Goal: Task Accomplishment & Management: Use online tool/utility

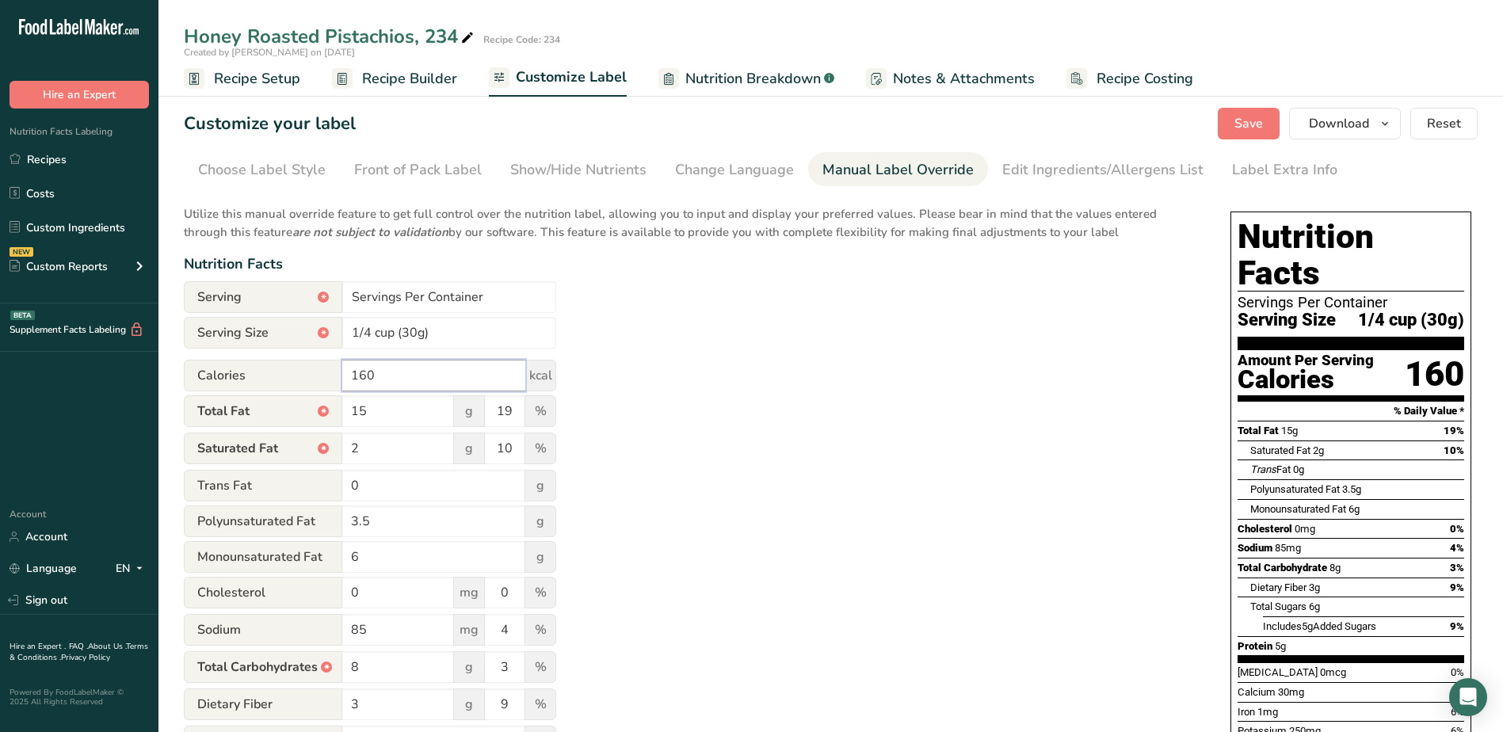
drag, startPoint x: 338, startPoint y: 373, endPoint x: 334, endPoint y: 348, distance: 25.7
click at [311, 370] on div "Calories 160 kcal" at bounding box center [370, 376] width 372 height 32
type input "180"
click at [398, 450] on input "2" at bounding box center [398, 448] width 112 height 32
type input "2"
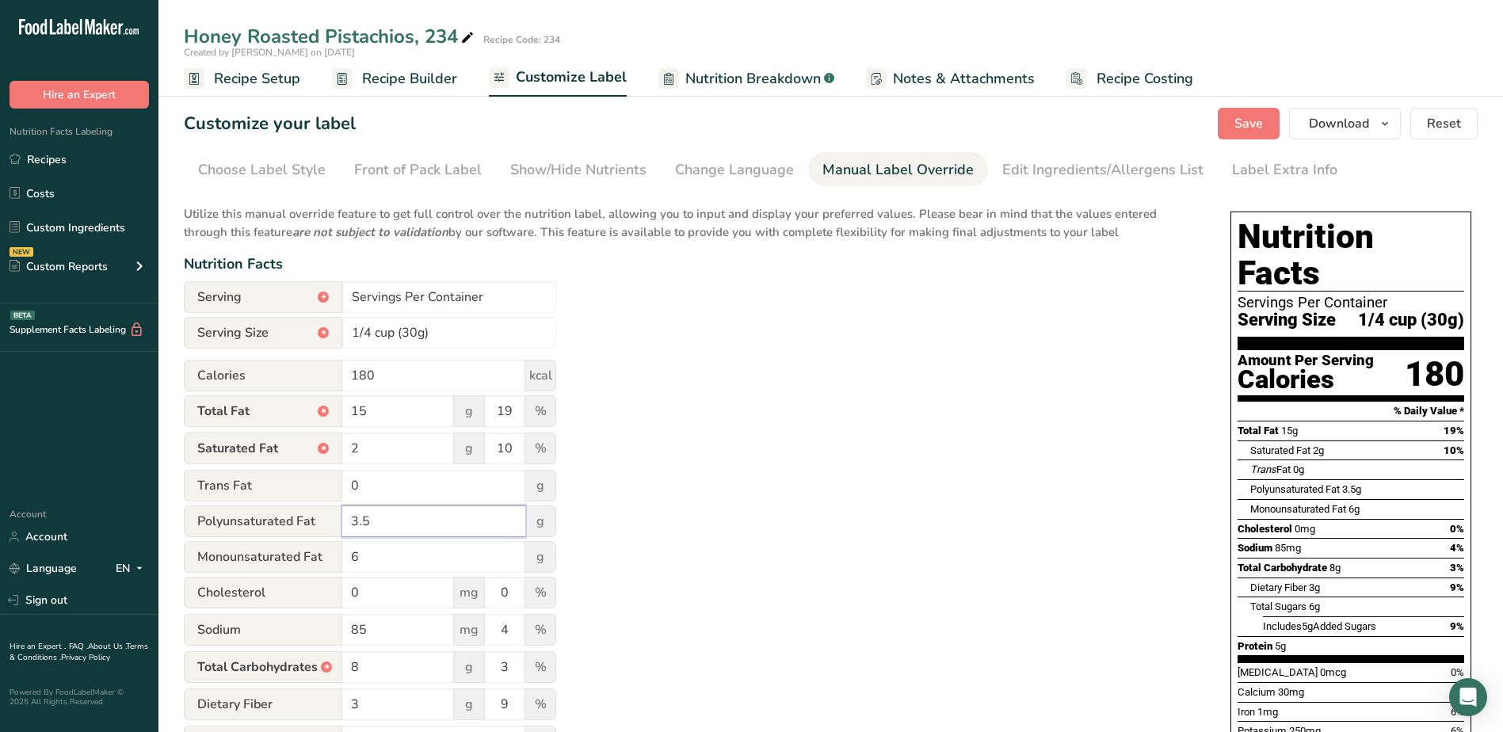
click at [444, 524] on input "3.5" at bounding box center [433, 521] width 183 height 32
type input "3"
type input "4"
click at [455, 552] on input "6" at bounding box center [433, 557] width 183 height 32
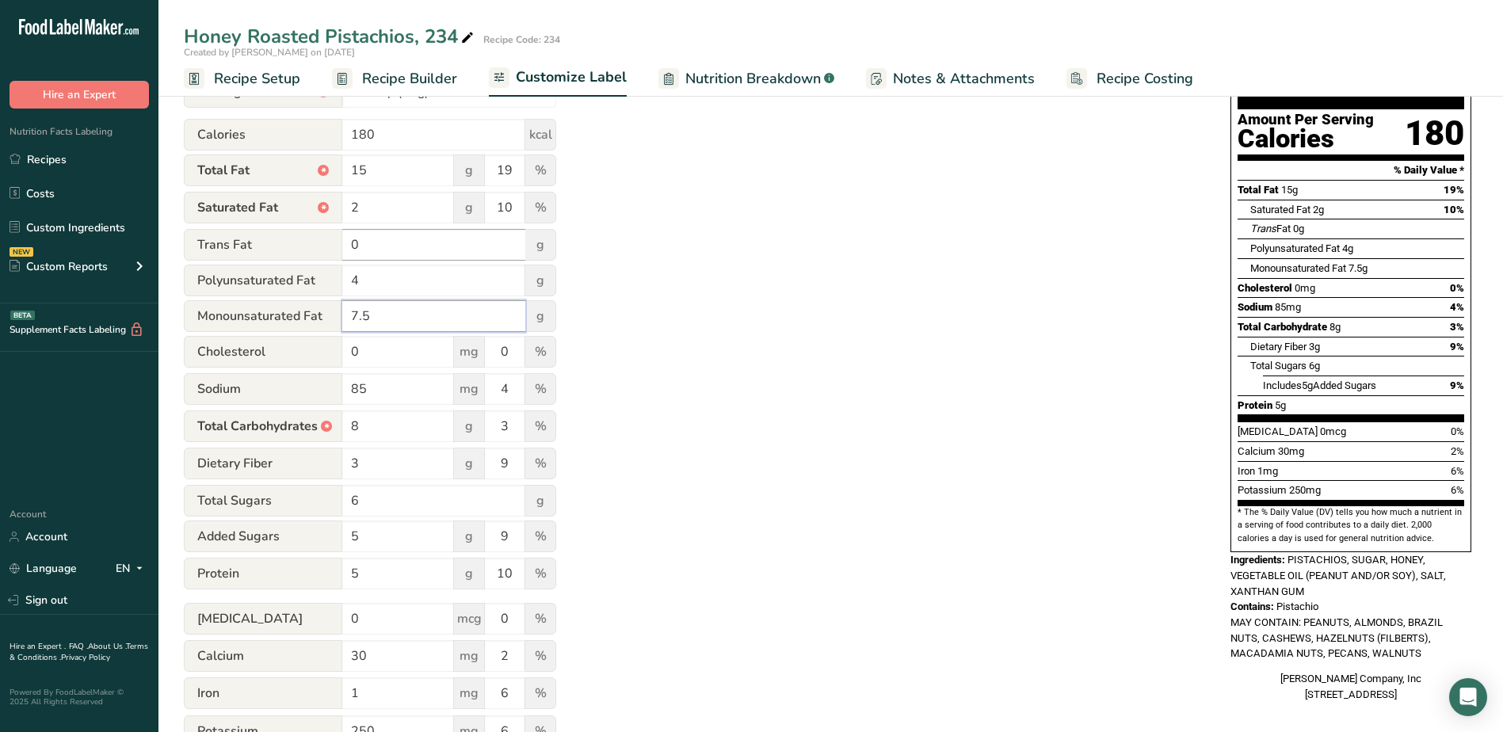
scroll to position [317, 0]
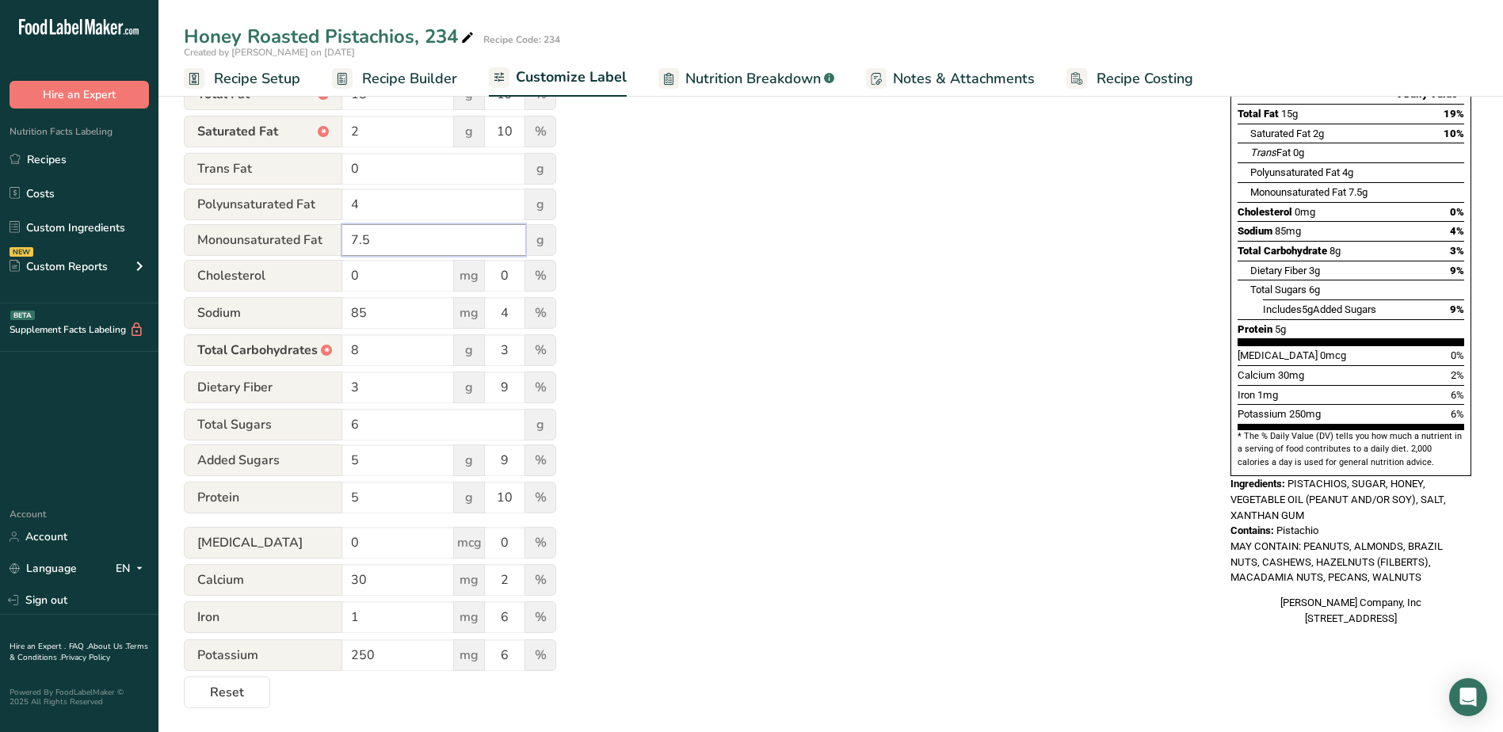
type input "7.5"
click at [826, 357] on div "Utilize this manual override feature to get full control over the nutrition lab…" at bounding box center [691, 293] width 1015 height 829
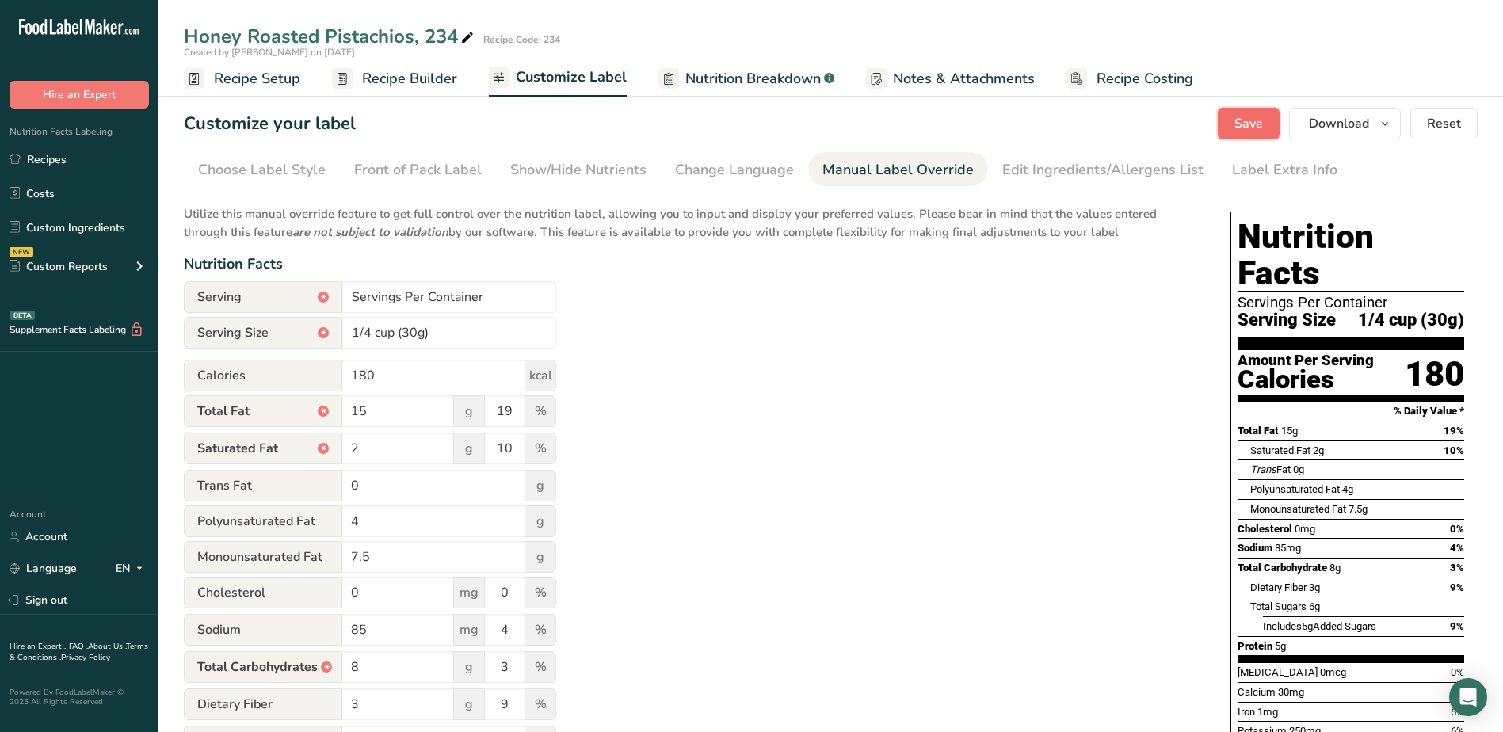
click at [1252, 124] on span "Save" at bounding box center [1248, 123] width 29 height 19
click at [567, 168] on div "Show/Hide Nutrients" at bounding box center [578, 169] width 136 height 21
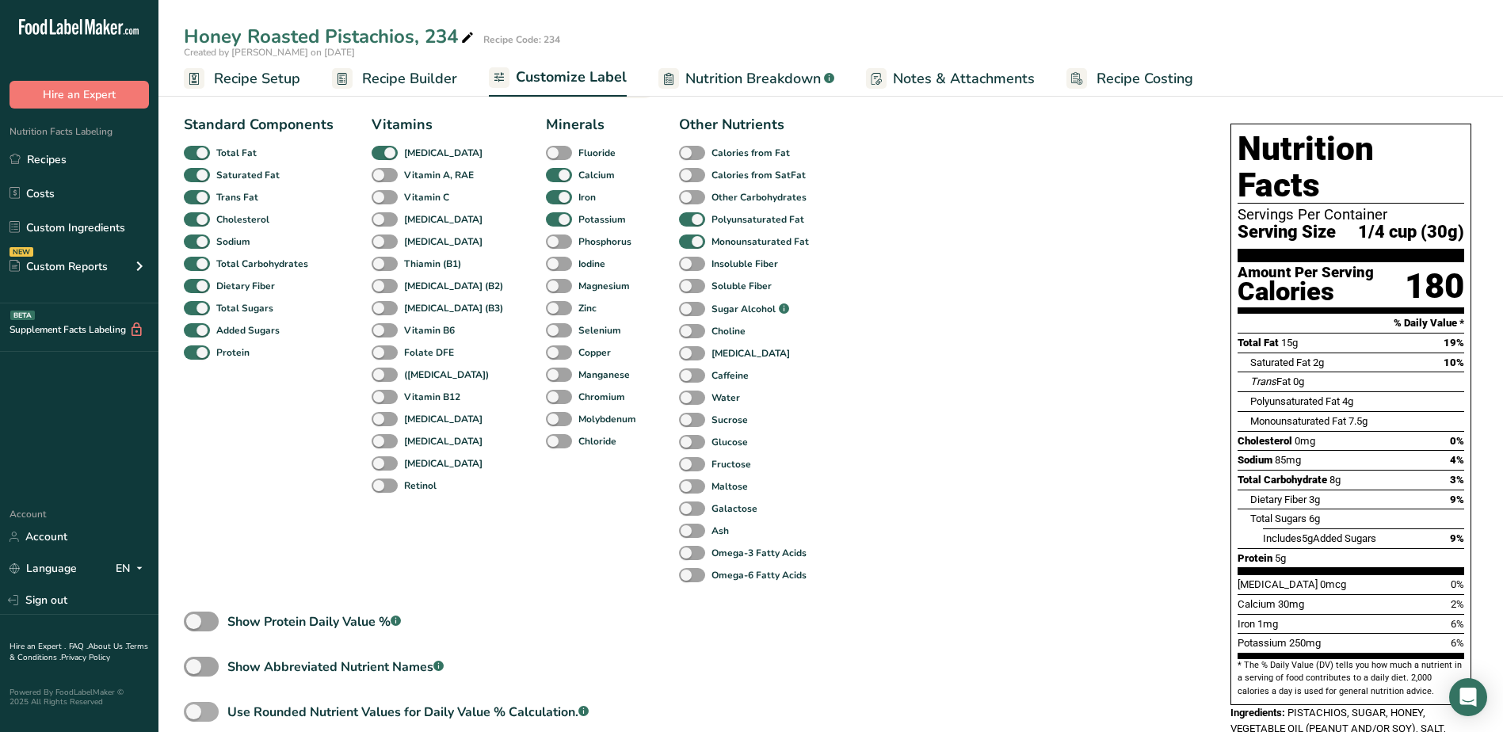
scroll to position [238, 0]
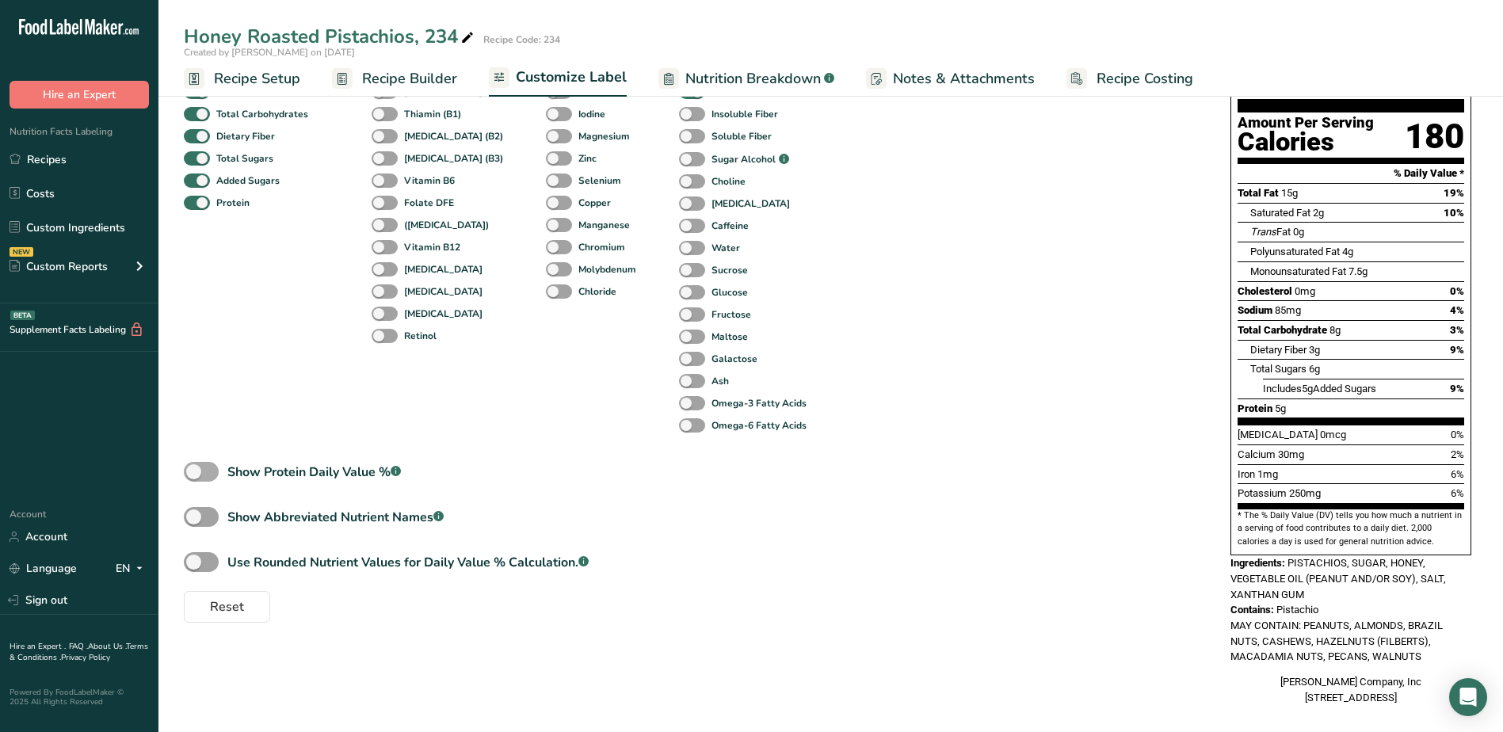
click at [215, 474] on span at bounding box center [201, 472] width 35 height 20
click at [194, 474] on input "Show Protein Daily Value % .a-a{fill:#347362;}.b-a{fill:#fff;}" at bounding box center [189, 472] width 10 height 10
checkbox input "true"
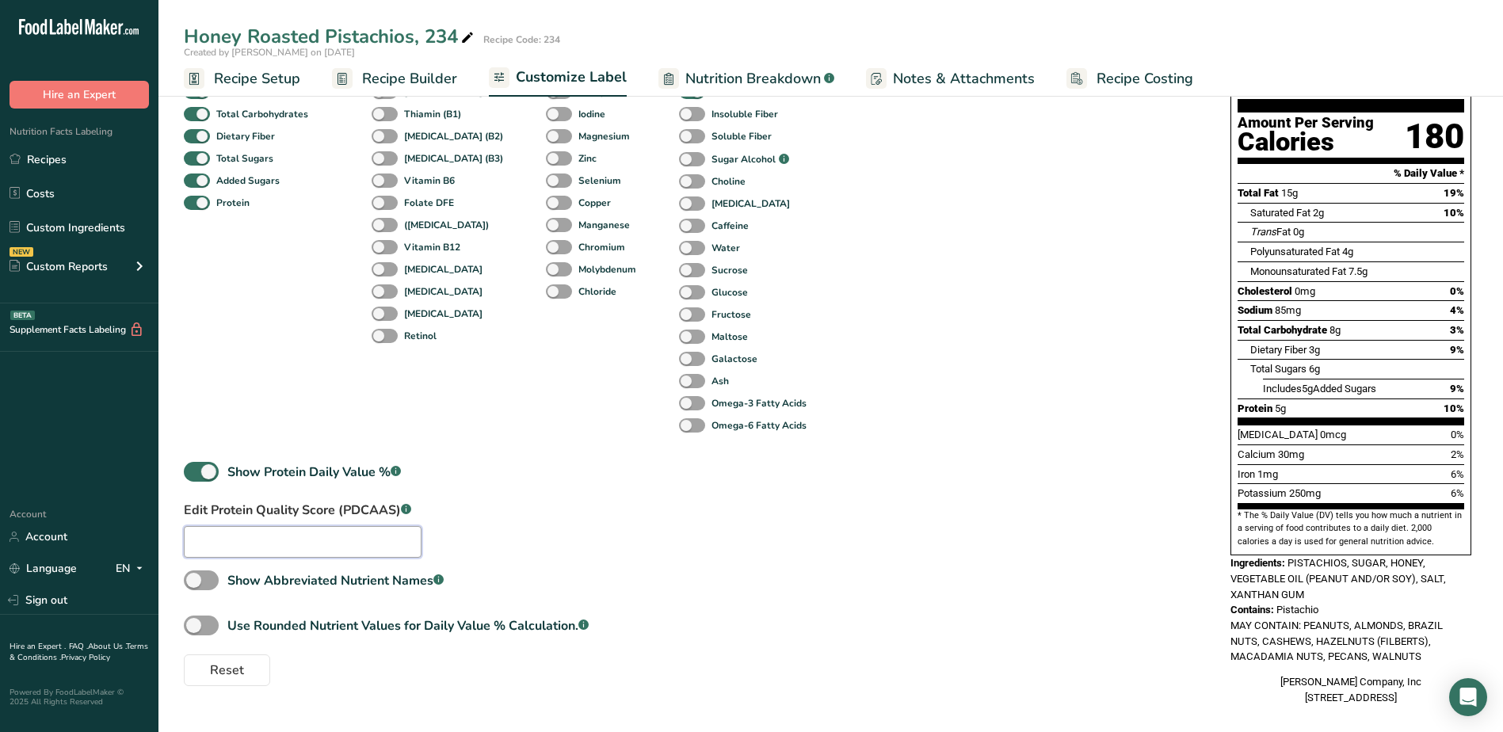
click at [362, 545] on input "text" at bounding box center [303, 542] width 238 height 32
click at [745, 533] on div "Standard Components Total Fat Saturated Fat Trans Fat [MEDICAL_DATA] Sodium Tot…" at bounding box center [691, 322] width 1015 height 728
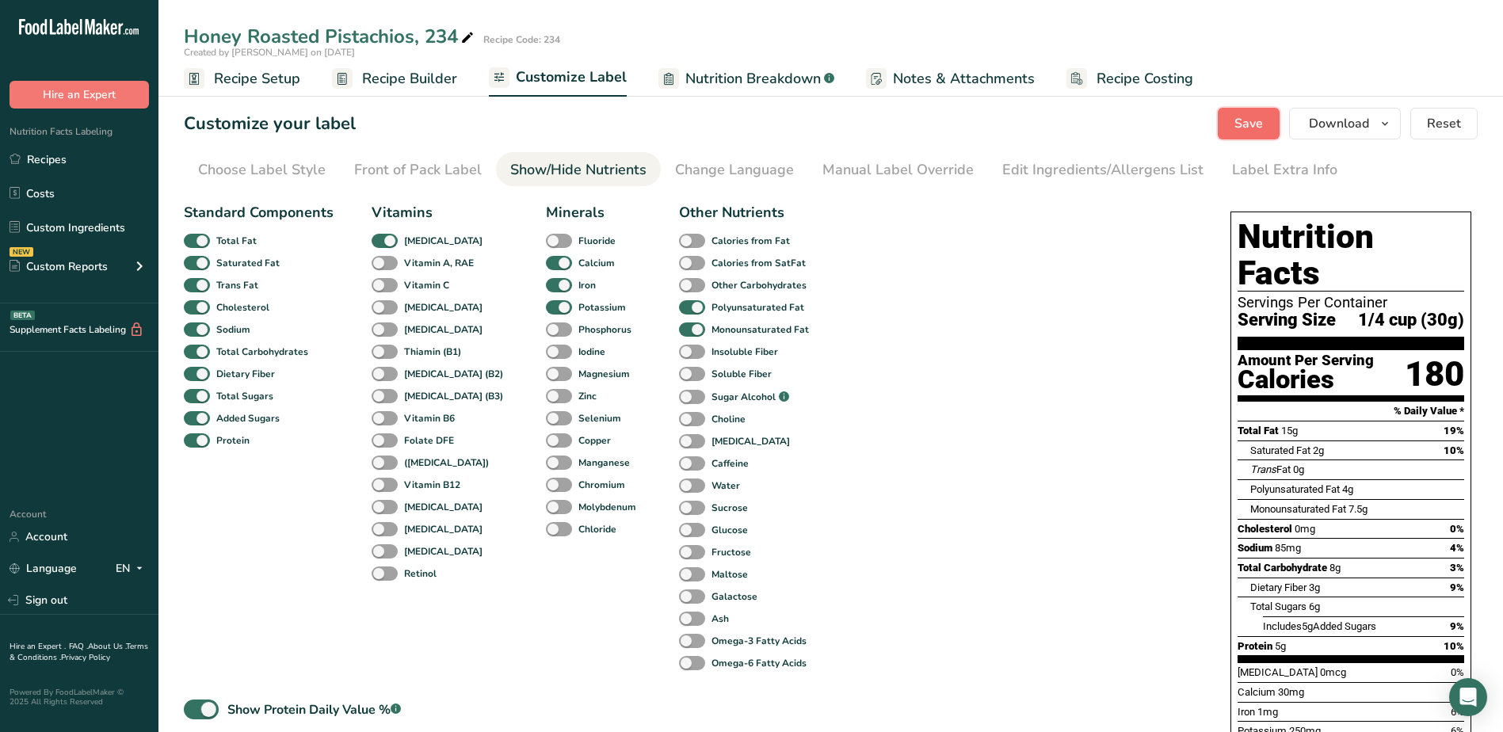
click at [1241, 120] on span "Save" at bounding box center [1248, 123] width 29 height 19
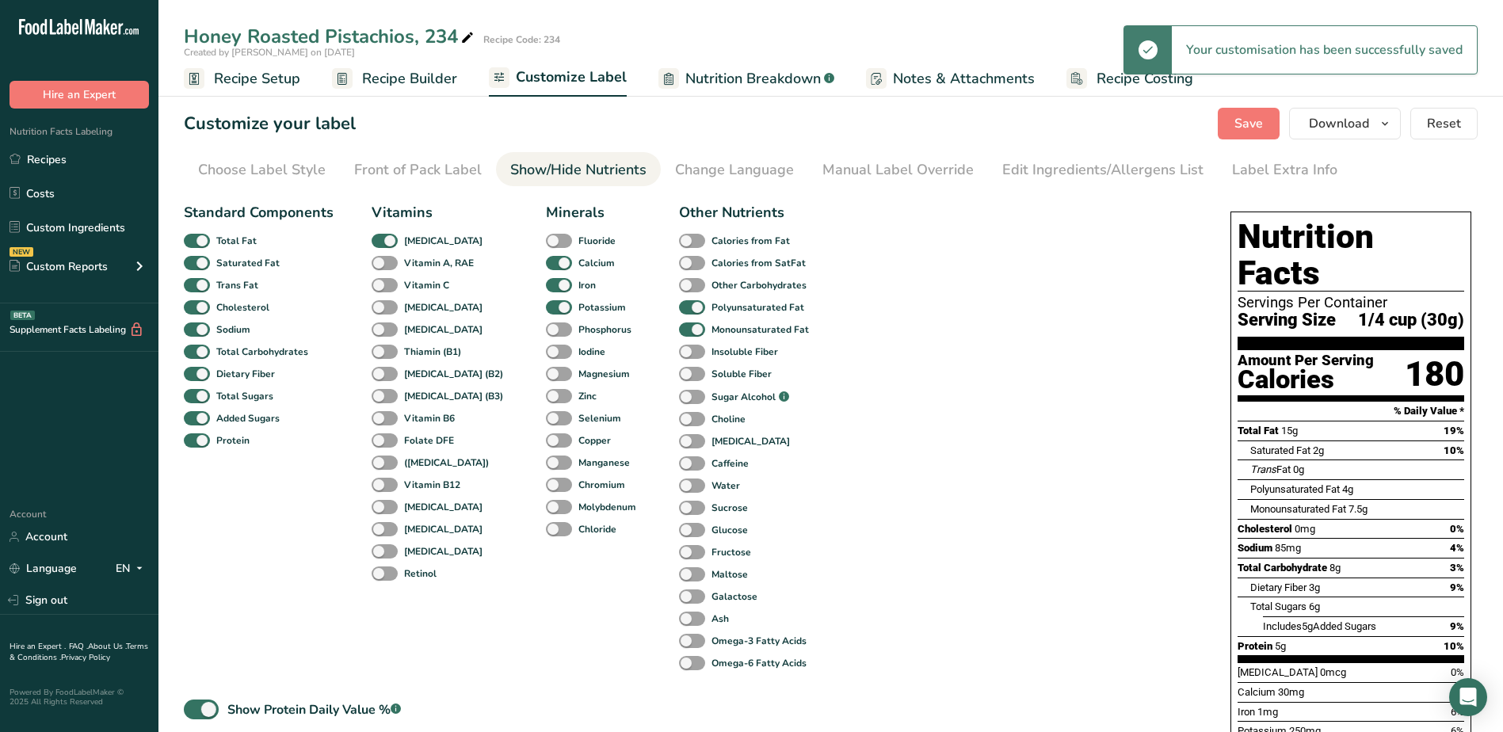
click at [711, 85] on span "Nutrition Breakdown" at bounding box center [752, 78] width 135 height 21
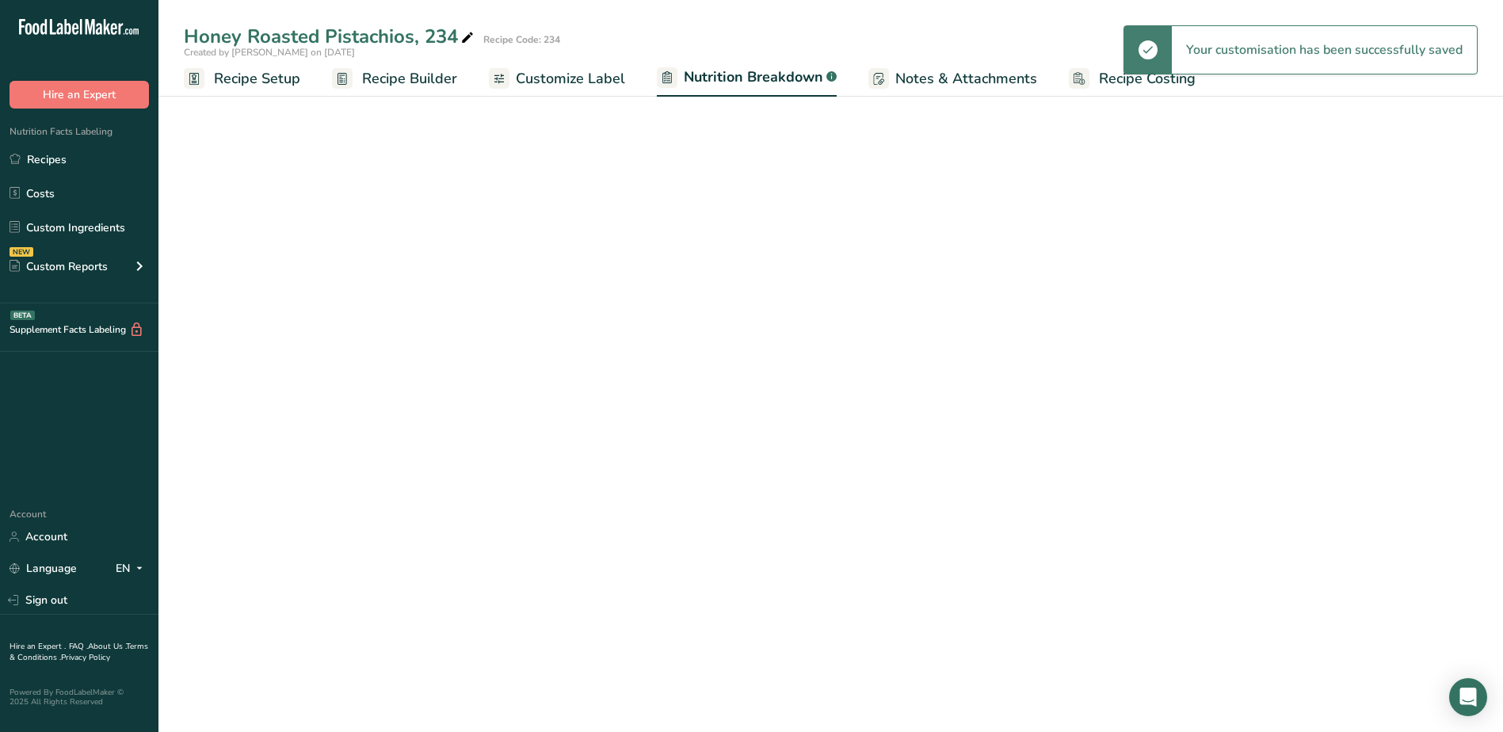
select select "Calories"
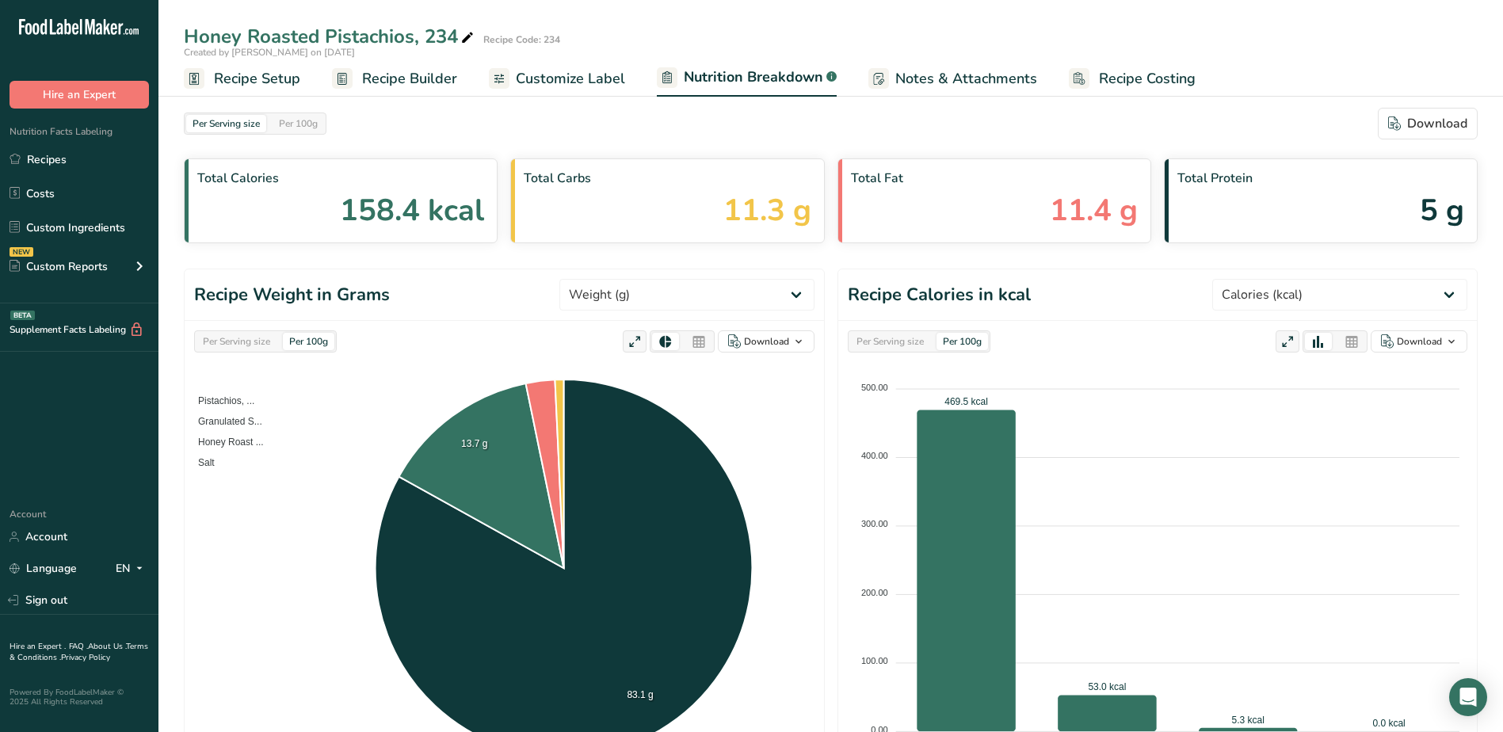
click at [557, 74] on span "Customize Label" at bounding box center [570, 78] width 109 height 21
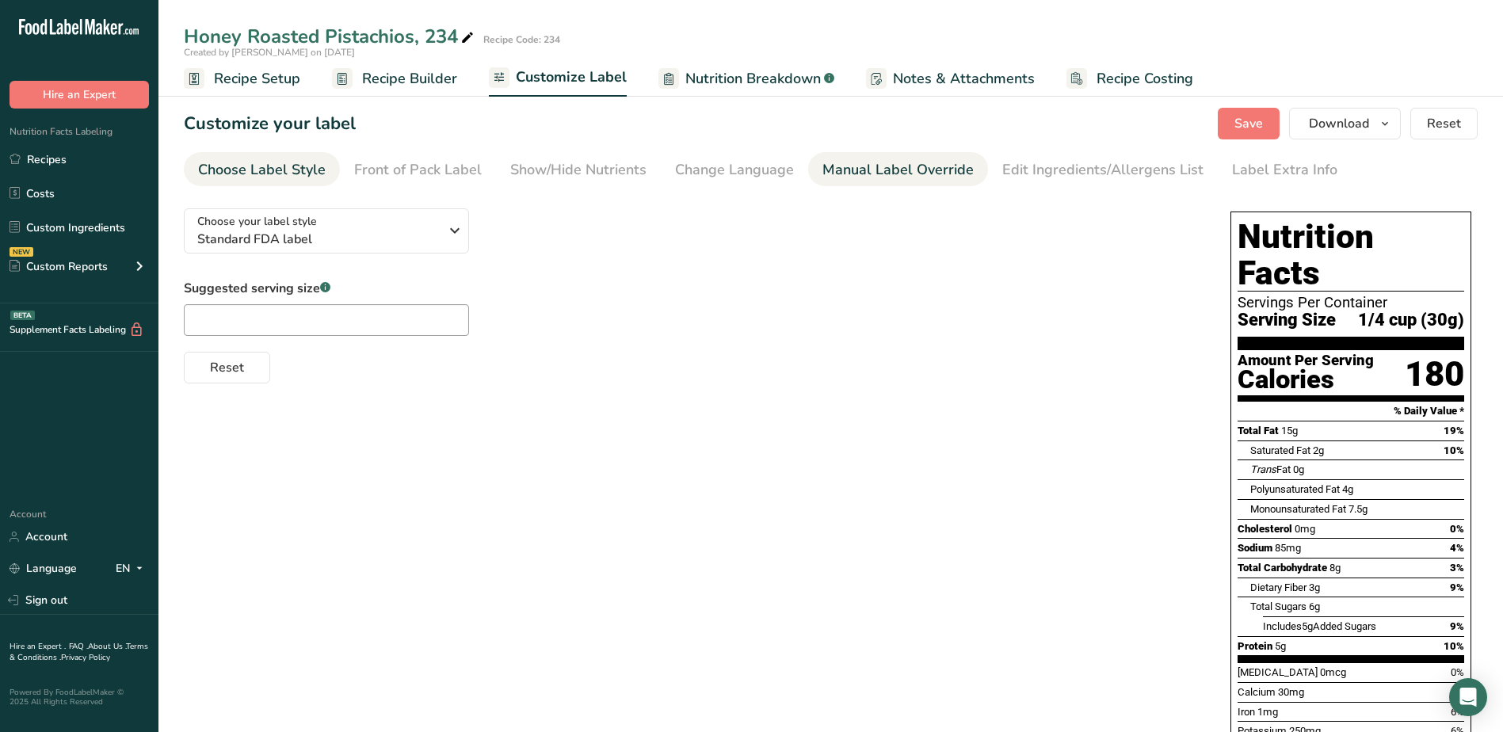
click at [868, 175] on div "Manual Label Override" at bounding box center [897, 169] width 151 height 21
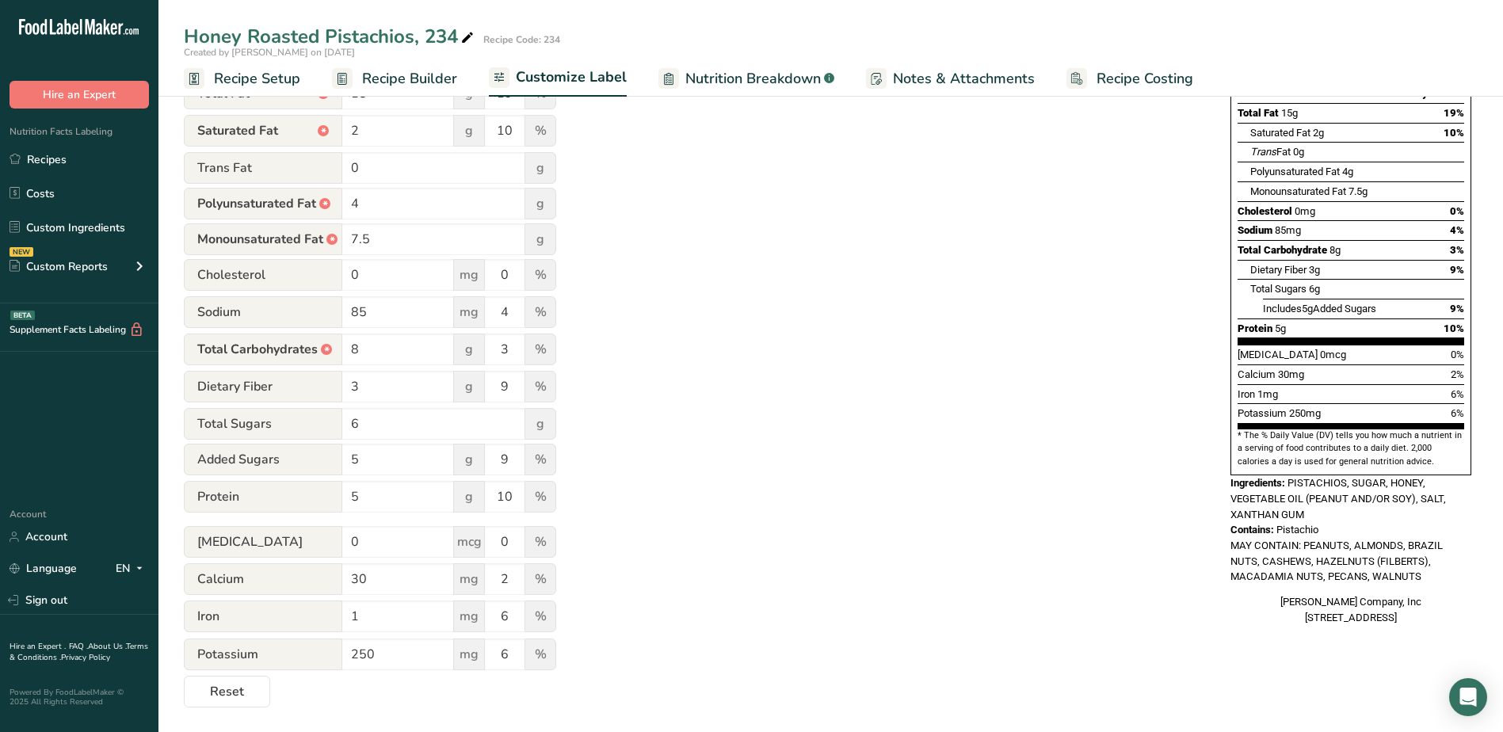
scroll to position [318, 0]
drag, startPoint x: 476, startPoint y: 493, endPoint x: 463, endPoint y: 493, distance: 13.5
click at [464, 493] on div "Protein 5 g 10 %" at bounding box center [370, 496] width 372 height 33
type input "9"
click at [750, 473] on div "Utilize this manual override feature to get full control over the nutrition lab…" at bounding box center [691, 291] width 1015 height 829
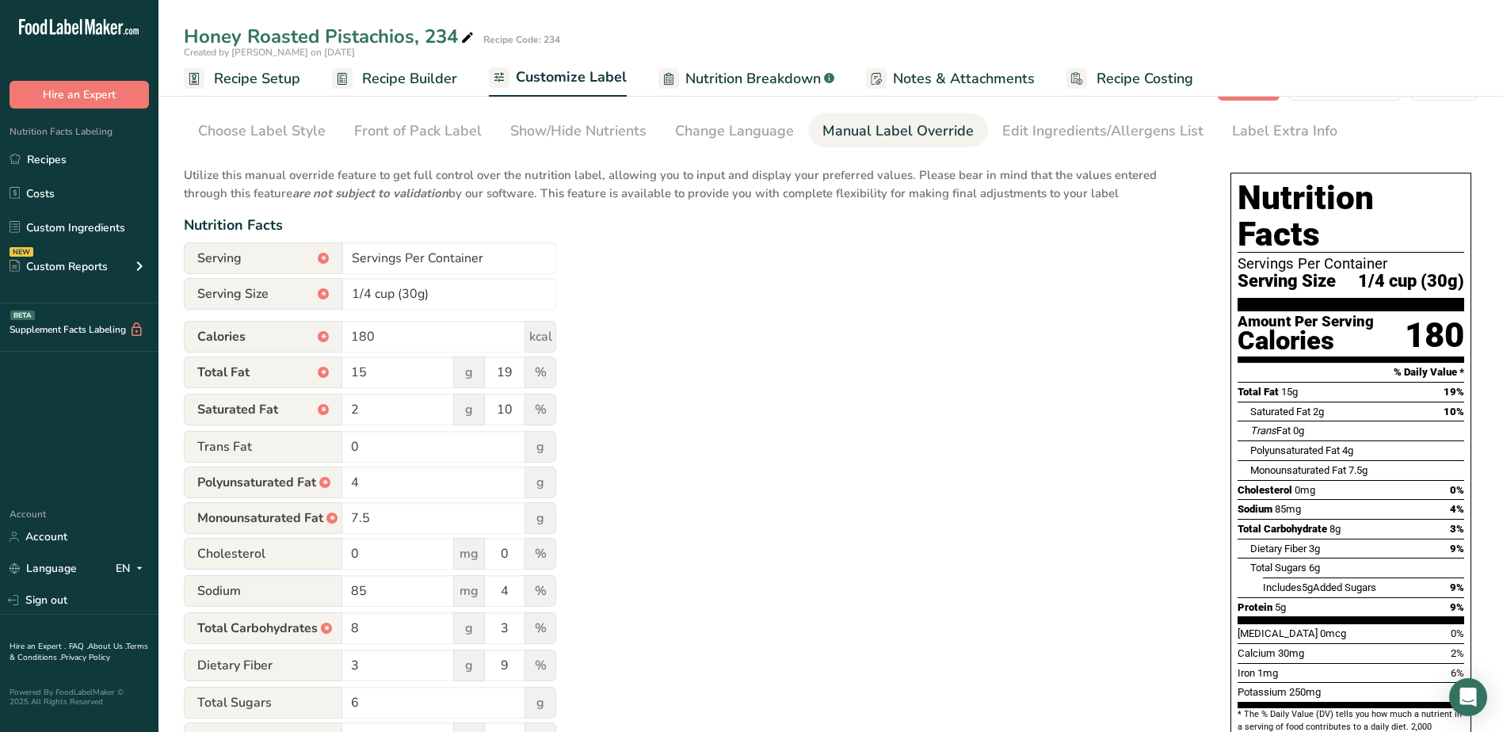
scroll to position [0, 0]
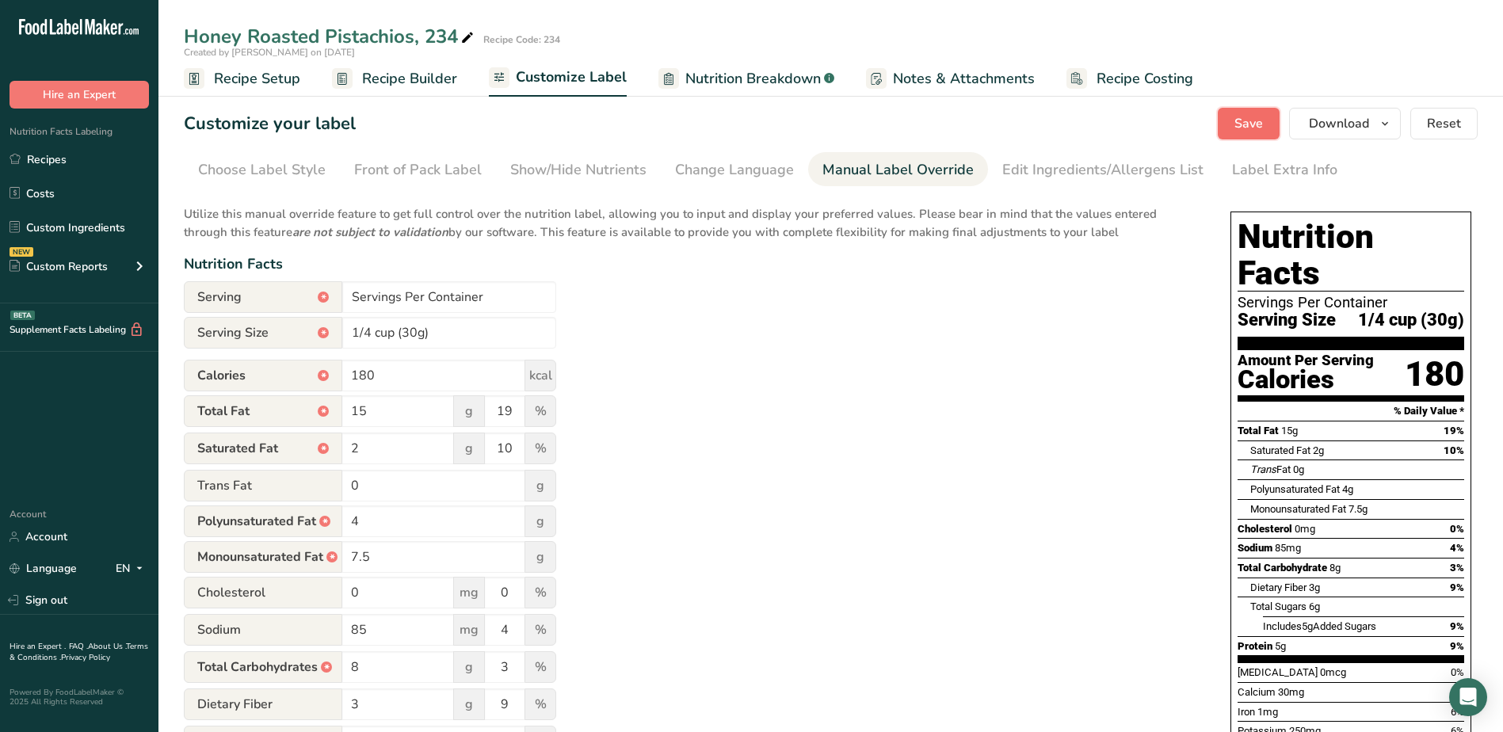
click at [1247, 120] on span "Save" at bounding box center [1248, 123] width 29 height 19
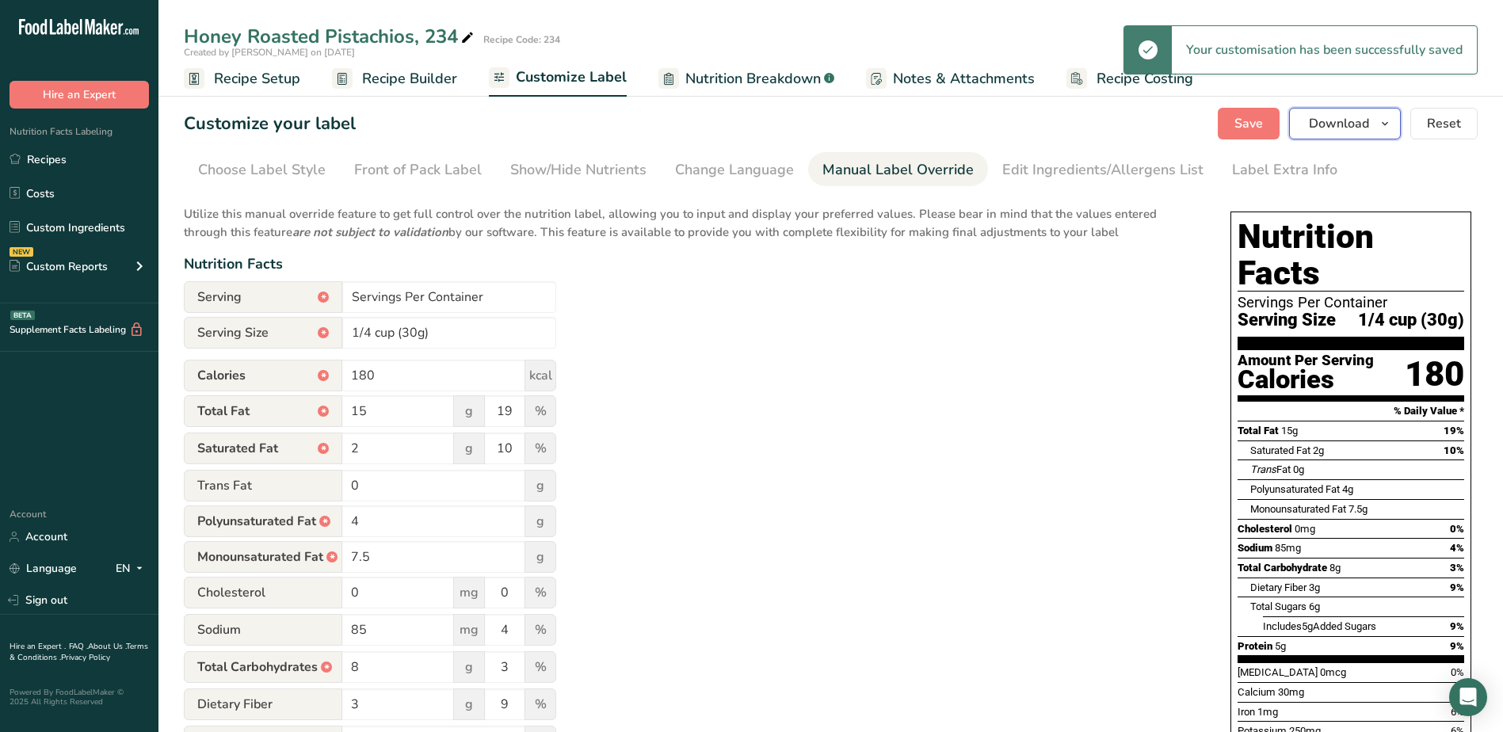
click at [1385, 117] on icon "button" at bounding box center [1384, 124] width 13 height 20
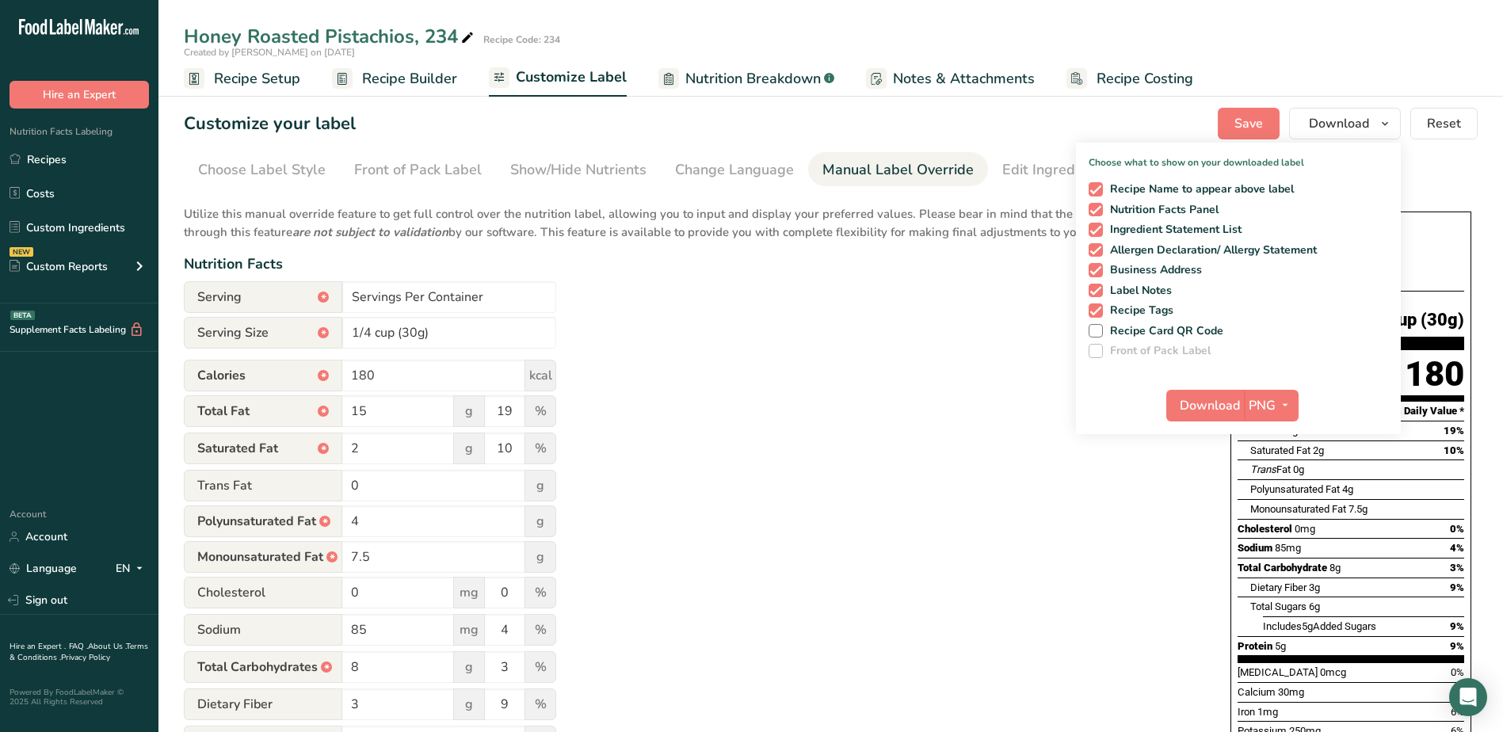
click at [1301, 398] on div "Download PNG PNG BMP SVG PDF TXT" at bounding box center [1238, 408] width 325 height 51
click at [1274, 402] on span "PNG" at bounding box center [1261, 405] width 27 height 19
click at [1273, 519] on link "PDF" at bounding box center [1273, 516] width 51 height 26
click at [1230, 392] on button "Download" at bounding box center [1206, 406] width 78 height 32
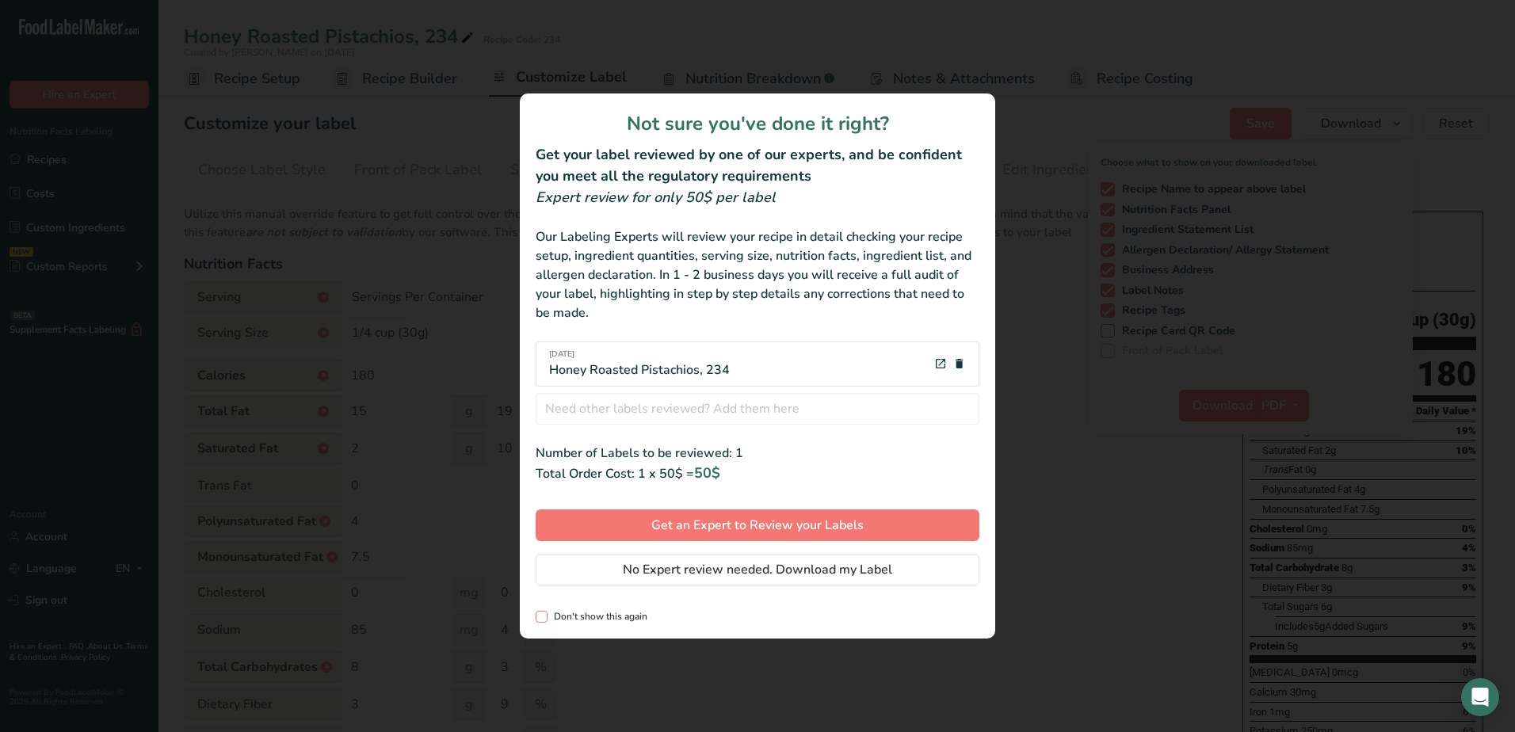
click at [536, 616] on span "review labels modal" at bounding box center [541, 617] width 12 height 12
click at [536, 616] on input "Don't show this again" at bounding box center [540, 617] width 10 height 10
checkbox input "true"
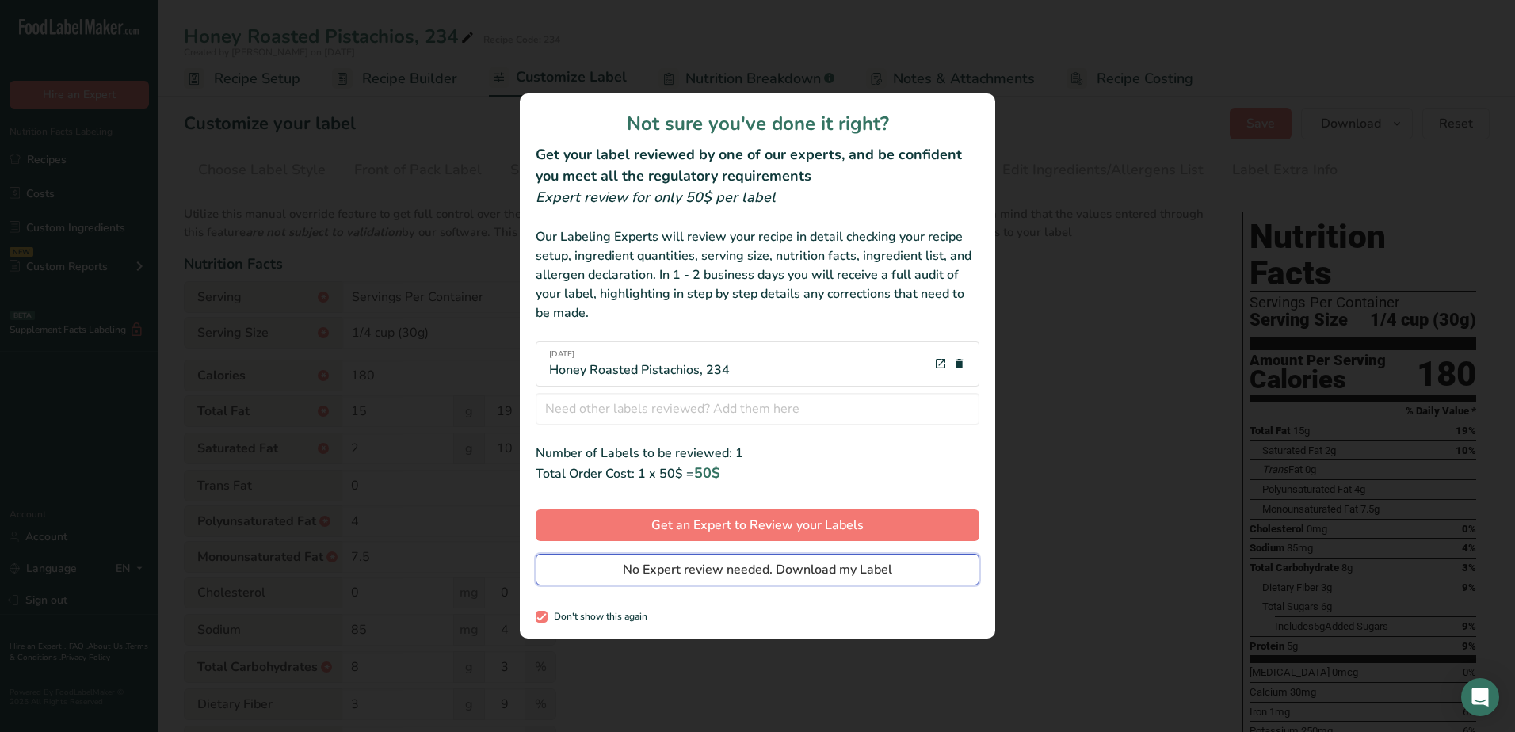
click at [687, 577] on span "No Expert review needed. Download my Label" at bounding box center [757, 569] width 269 height 19
